Goal: Information Seeking & Learning: Learn about a topic

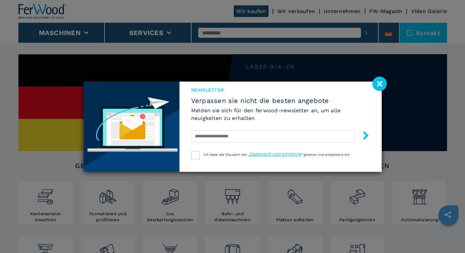
click at [378, 83] on image at bounding box center [379, 84] width 14 height 14
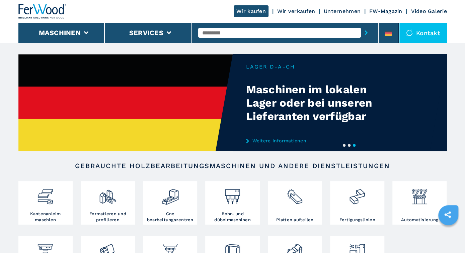
click at [204, 33] on input "text" at bounding box center [279, 33] width 163 height 10
click at [177, 211] on div at bounding box center [170, 197] width 51 height 28
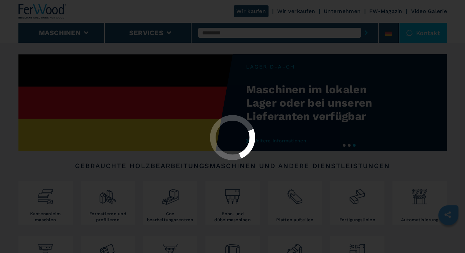
select select "**********"
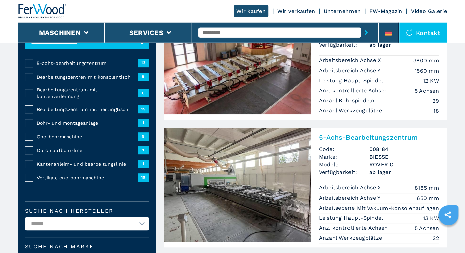
scroll to position [70, 0]
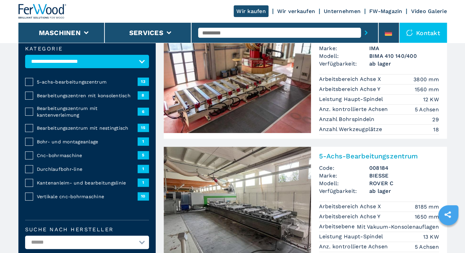
click at [75, 182] on span "Kantenanleim- und bearbeitungslinie" at bounding box center [87, 183] width 101 height 7
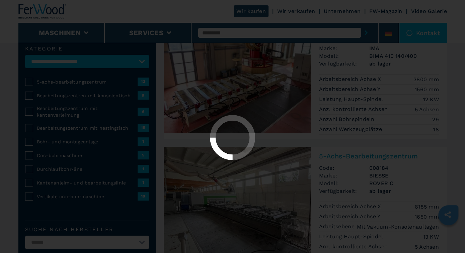
select select "**********"
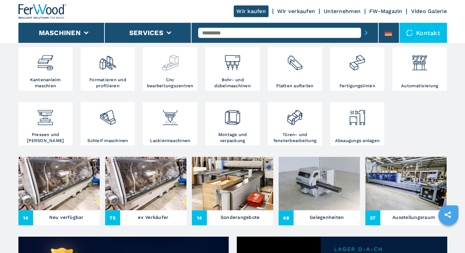
scroll to position [139, 0]
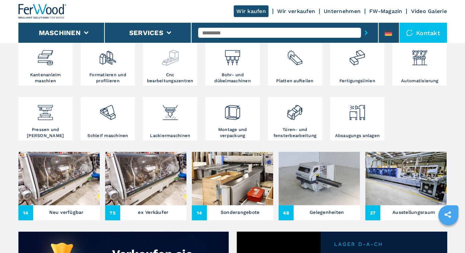
click at [168, 63] on img at bounding box center [170, 55] width 18 height 23
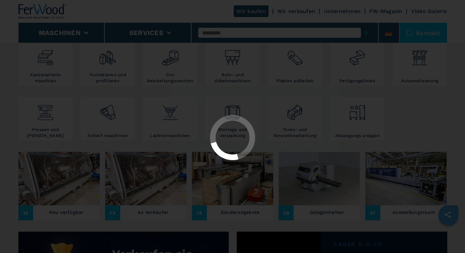
select select "**********"
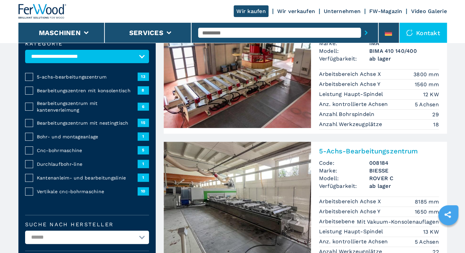
scroll to position [70, 0]
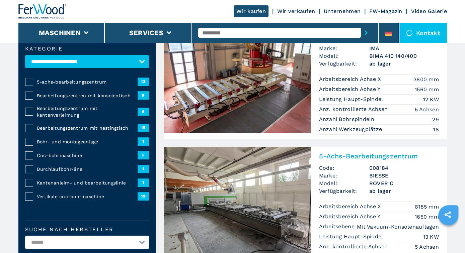
click at [51, 108] on span "Bearbeitungszentrum mit kantenverleimung" at bounding box center [87, 111] width 101 height 13
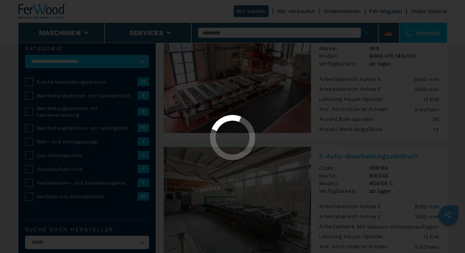
select select "**********"
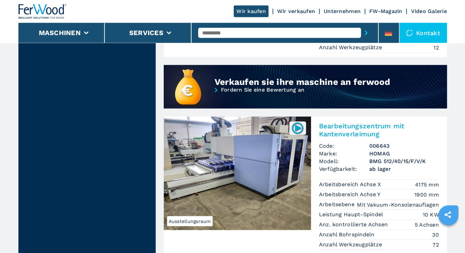
scroll to position [627, 0]
click at [240, 171] on img at bounding box center [237, 174] width 147 height 114
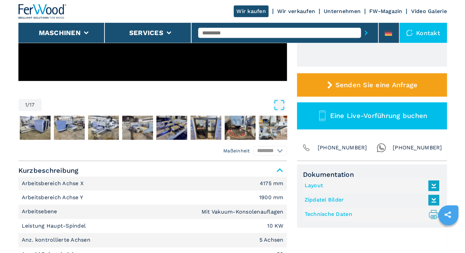
scroll to position [174, 0]
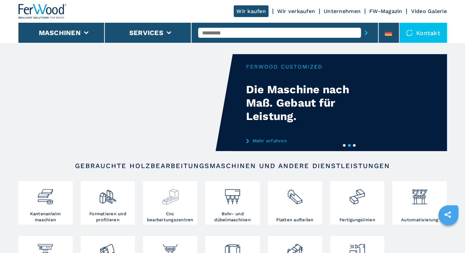
click at [171, 200] on img at bounding box center [170, 194] width 18 height 23
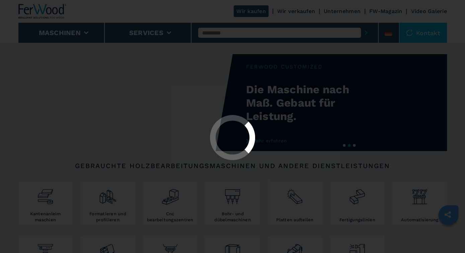
select select "**********"
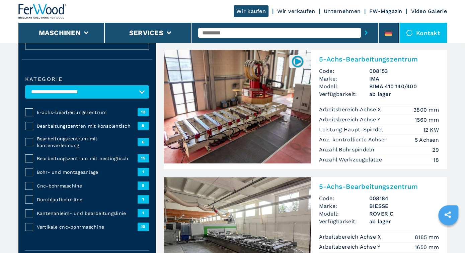
scroll to position [35, 0]
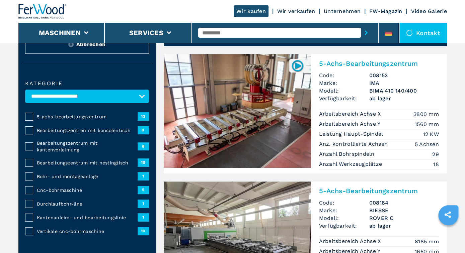
click at [52, 143] on span "Bearbeitungszentrum mit kantenverleimung" at bounding box center [87, 146] width 101 height 13
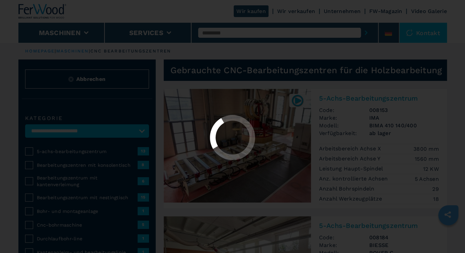
select select "**********"
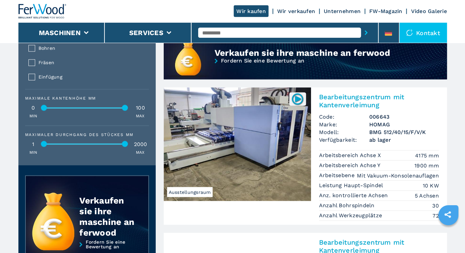
scroll to position [648, 0]
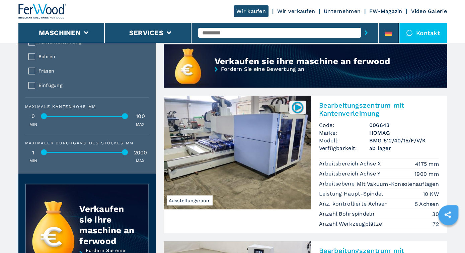
click at [225, 150] on img at bounding box center [237, 153] width 147 height 114
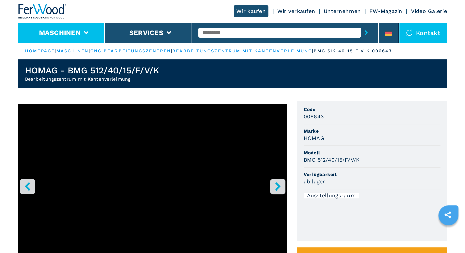
click at [86, 31] on icon at bounding box center [86, 32] width 5 height 3
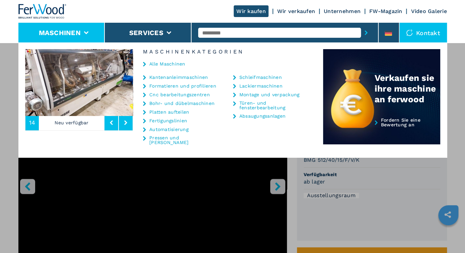
click at [162, 77] on link "Kantenanleimmaschinen" at bounding box center [178, 77] width 59 height 5
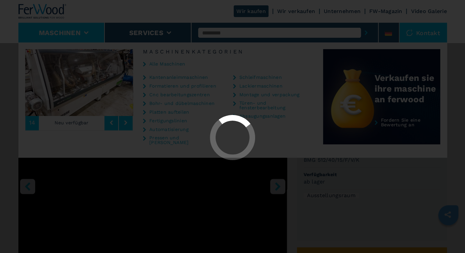
select select "**********"
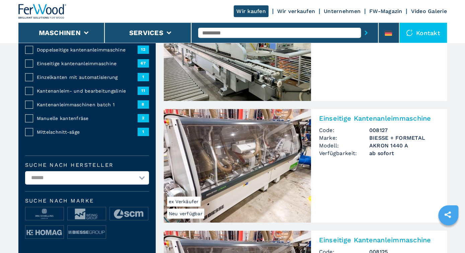
scroll to position [104, 0]
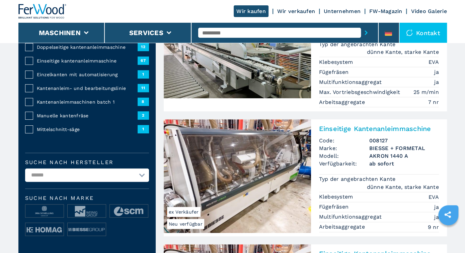
click at [47, 100] on span "Kantenanleimmaschinen batch 1" at bounding box center [87, 102] width 101 height 7
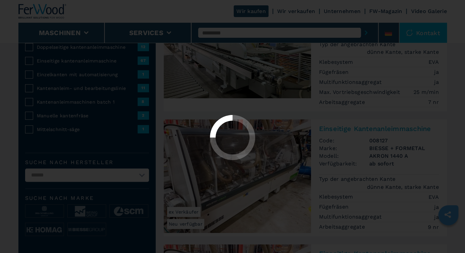
select select "**********"
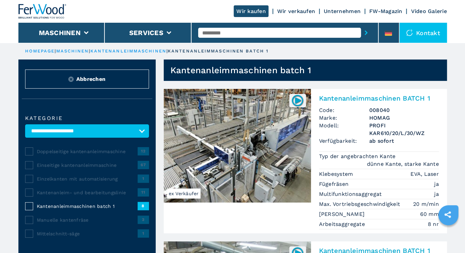
click at [237, 151] on img at bounding box center [237, 146] width 147 height 114
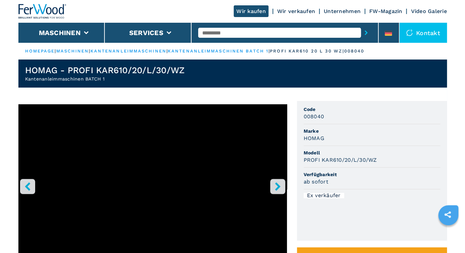
click at [275, 185] on icon "right-button" at bounding box center [278, 186] width 8 height 8
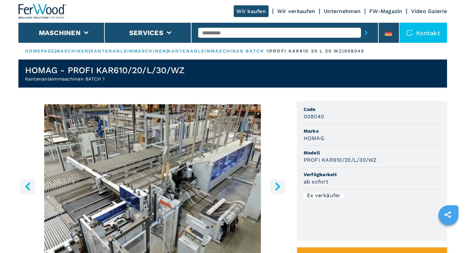
click at [275, 185] on icon "right-button" at bounding box center [278, 186] width 8 height 8
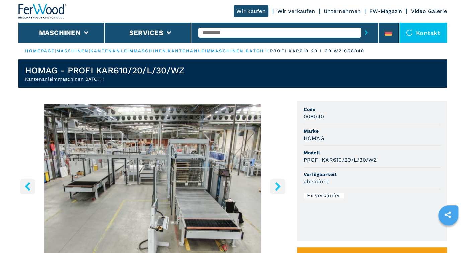
click at [275, 185] on icon "right-button" at bounding box center [278, 186] width 8 height 8
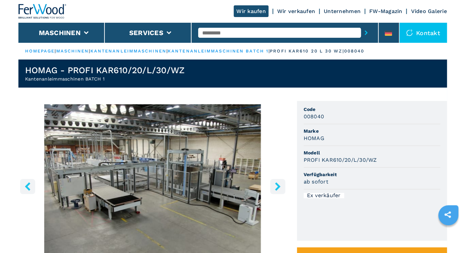
click at [275, 185] on icon "right-button" at bounding box center [278, 186] width 8 height 8
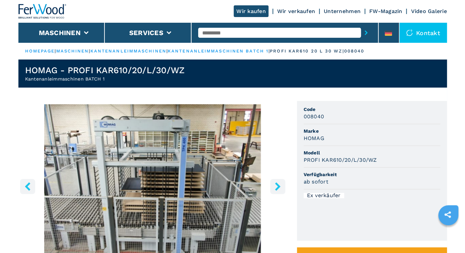
click at [275, 185] on icon "right-button" at bounding box center [278, 186] width 8 height 8
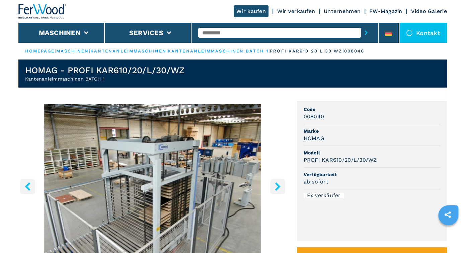
click at [275, 185] on icon "right-button" at bounding box center [278, 186] width 8 height 8
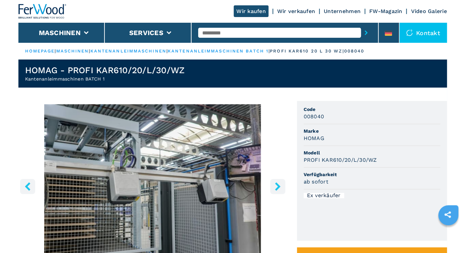
click at [275, 185] on icon "right-button" at bounding box center [278, 186] width 8 height 8
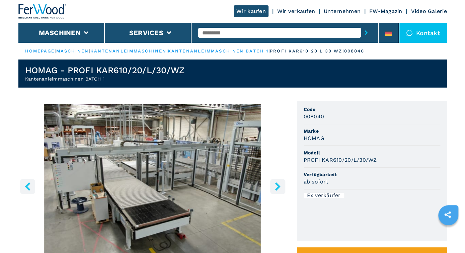
click at [275, 185] on icon "right-button" at bounding box center [278, 186] width 8 height 8
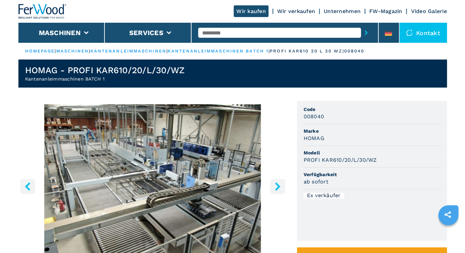
click at [275, 185] on icon "right-button" at bounding box center [278, 186] width 8 height 8
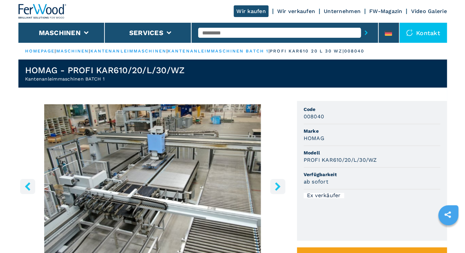
click at [275, 185] on icon "right-button" at bounding box center [278, 186] width 8 height 8
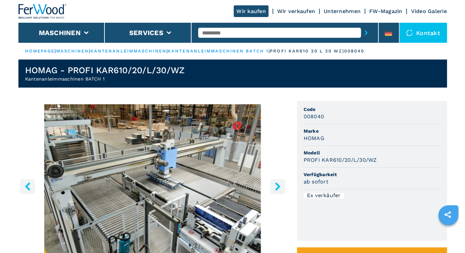
click at [275, 185] on icon "right-button" at bounding box center [278, 186] width 8 height 8
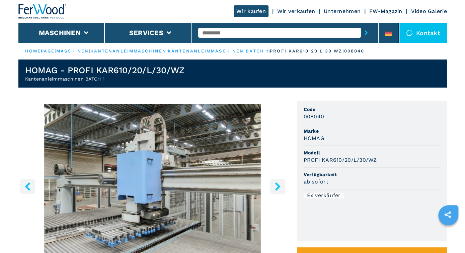
click at [275, 185] on icon "right-button" at bounding box center [278, 186] width 8 height 8
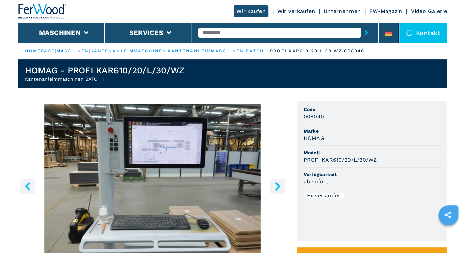
click at [275, 185] on icon "right-button" at bounding box center [278, 186] width 8 height 8
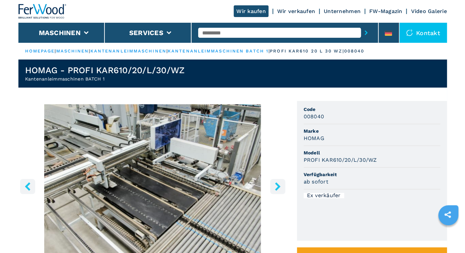
click at [275, 185] on icon "right-button" at bounding box center [278, 186] width 8 height 8
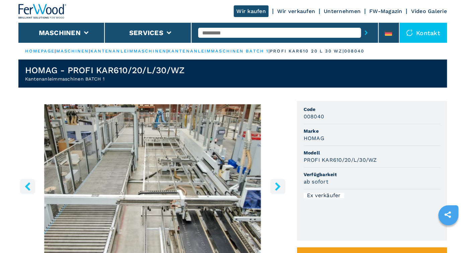
click at [275, 185] on icon "right-button" at bounding box center [278, 186] width 8 height 8
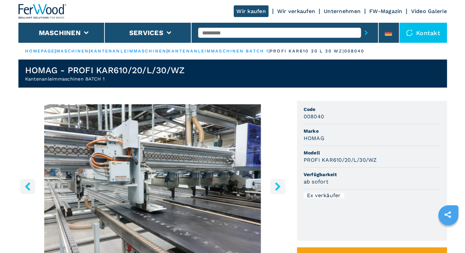
click at [275, 185] on icon "right-button" at bounding box center [278, 186] width 8 height 8
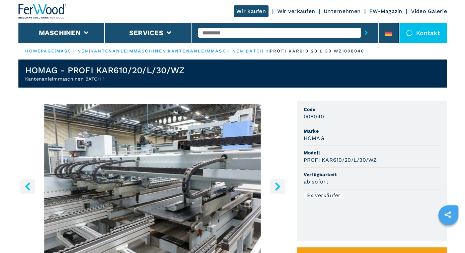
click at [275, 185] on icon "right-button" at bounding box center [278, 186] width 8 height 8
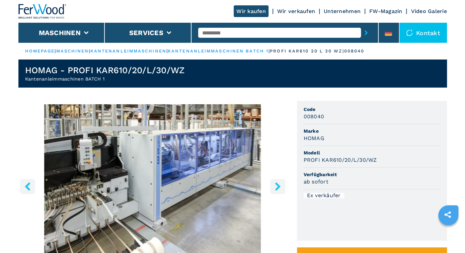
click at [275, 185] on icon "right-button" at bounding box center [278, 186] width 8 height 8
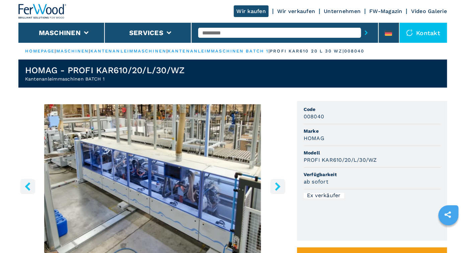
click at [275, 185] on icon "right-button" at bounding box center [278, 186] width 8 height 8
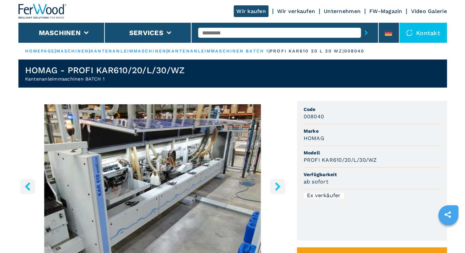
click at [275, 185] on icon "right-button" at bounding box center [278, 186] width 8 height 8
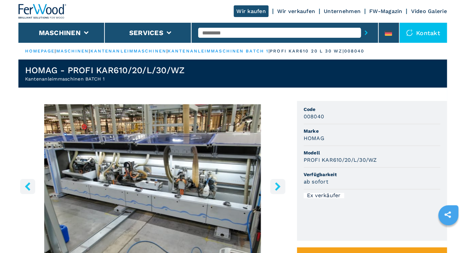
click at [275, 185] on icon "right-button" at bounding box center [278, 186] width 8 height 8
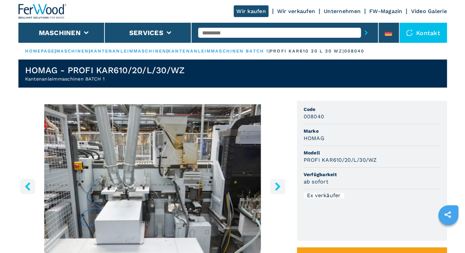
click at [275, 185] on icon "right-button" at bounding box center [278, 186] width 8 height 8
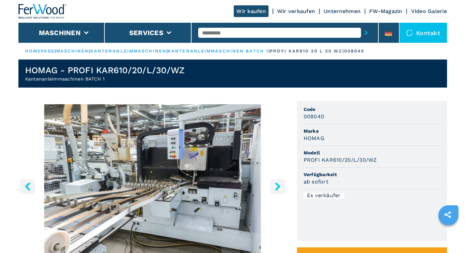
click at [275, 185] on icon "right-button" at bounding box center [278, 186] width 8 height 8
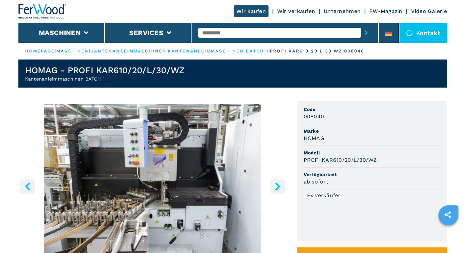
click at [275, 185] on icon "right-button" at bounding box center [278, 186] width 8 height 8
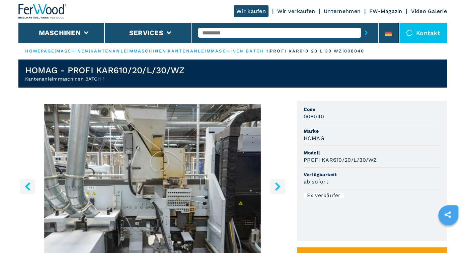
click at [275, 185] on icon "right-button" at bounding box center [278, 186] width 8 height 8
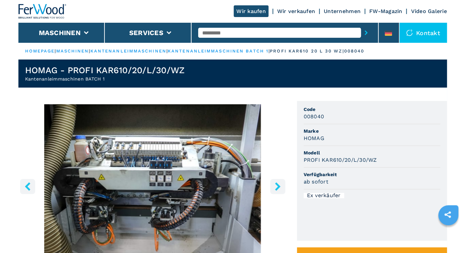
click at [275, 185] on icon "right-button" at bounding box center [278, 186] width 8 height 8
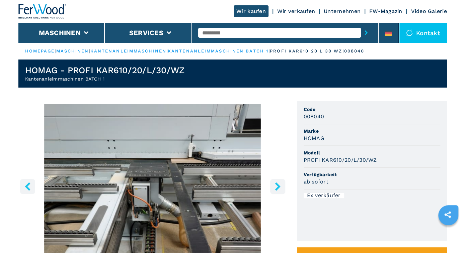
click at [275, 185] on icon "right-button" at bounding box center [278, 186] width 8 height 8
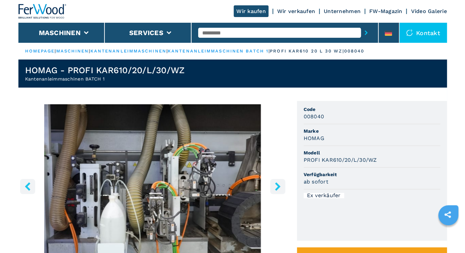
click at [275, 185] on icon "right-button" at bounding box center [278, 186] width 8 height 8
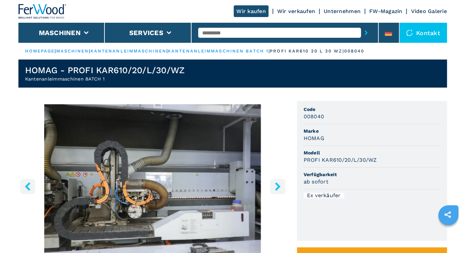
click at [275, 185] on icon "right-button" at bounding box center [278, 186] width 8 height 8
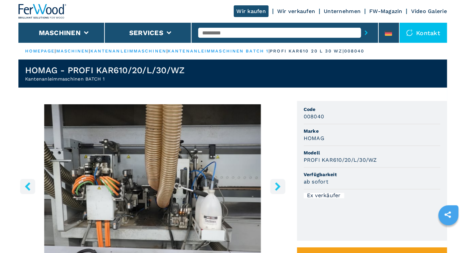
click at [275, 185] on icon "right-button" at bounding box center [278, 186] width 8 height 8
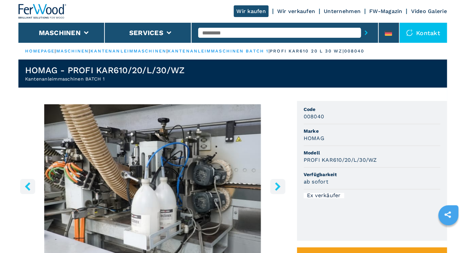
click at [275, 185] on icon "right-button" at bounding box center [278, 186] width 8 height 8
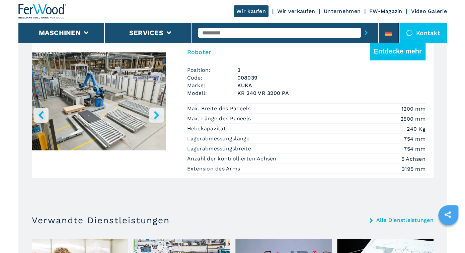
scroll to position [557, 0]
